Goal: Find specific page/section: Find specific page/section

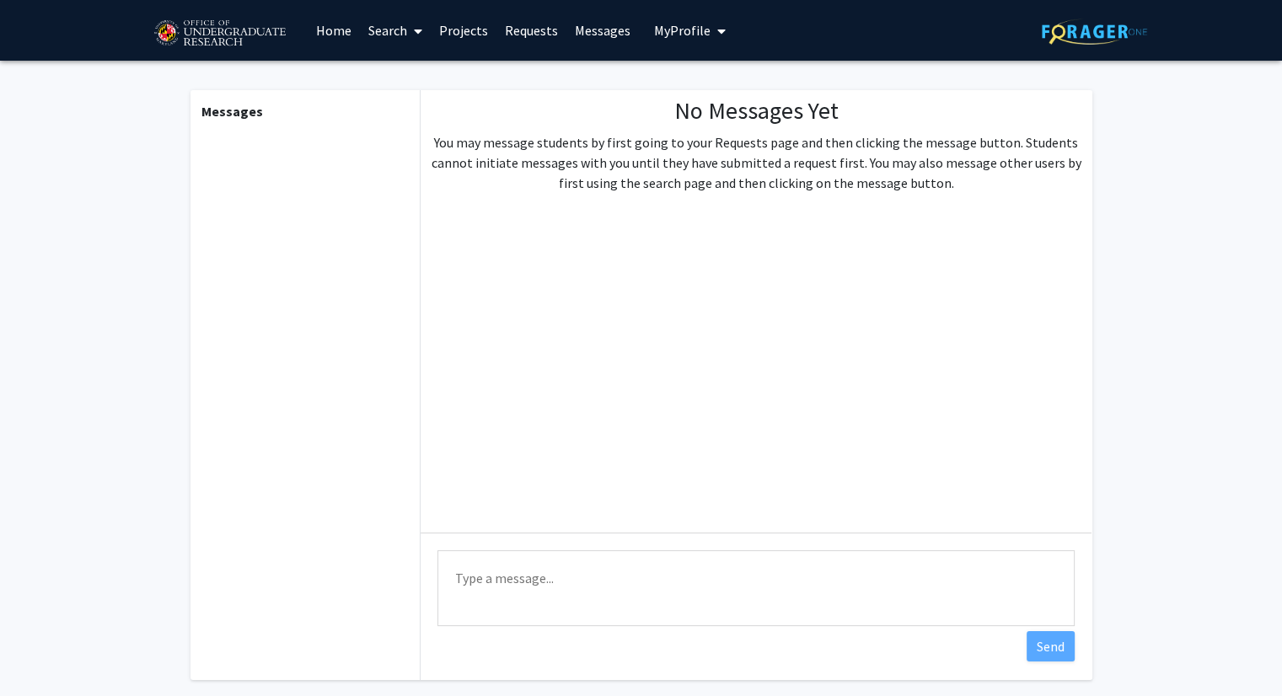
click at [338, 36] on link "Home" at bounding box center [334, 30] width 52 height 59
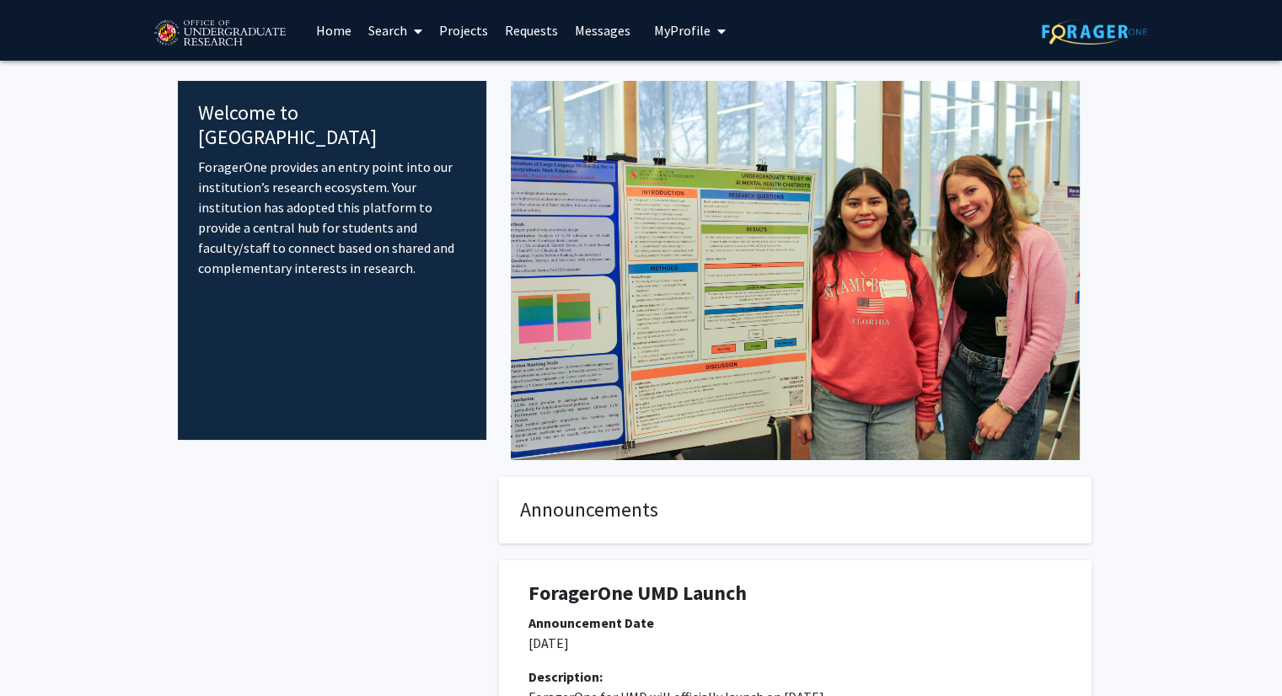
click at [400, 33] on link "Search" at bounding box center [395, 30] width 71 height 59
click at [415, 72] on span "Faculty/Staff" at bounding box center [422, 78] width 124 height 34
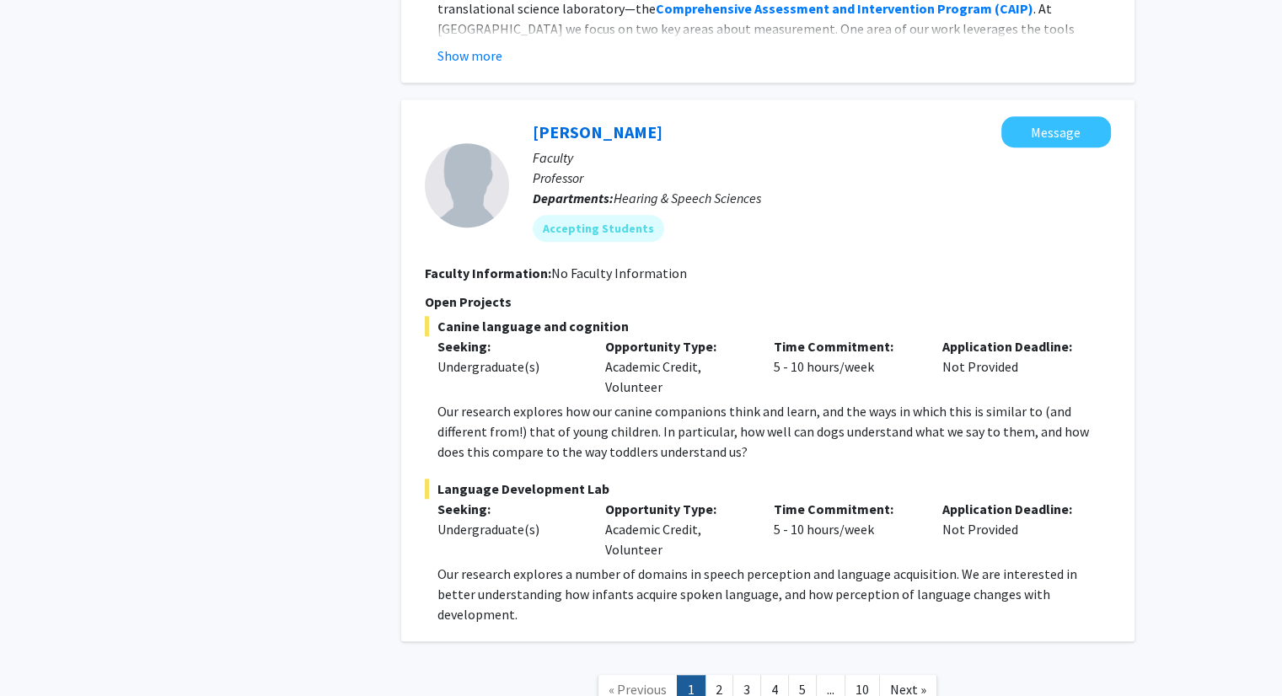
scroll to position [7853, 0]
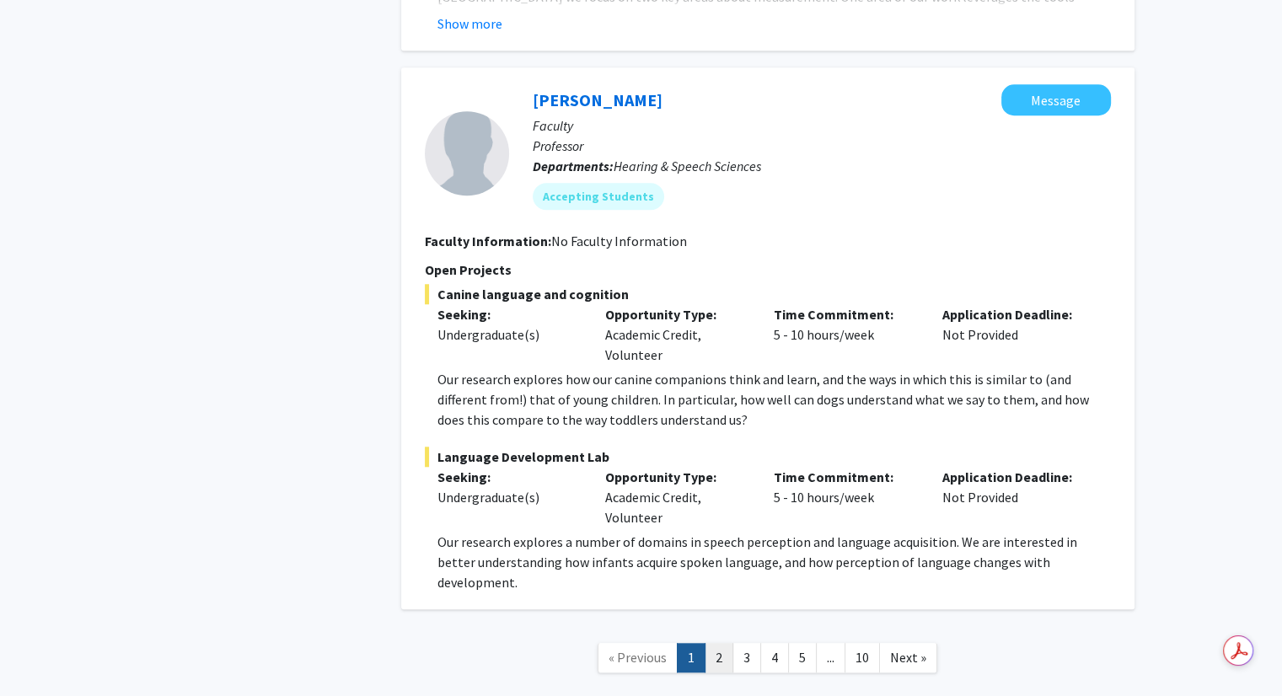
click at [727, 643] on link "2" at bounding box center [719, 658] width 29 height 30
